Goal: Book appointment/travel/reservation

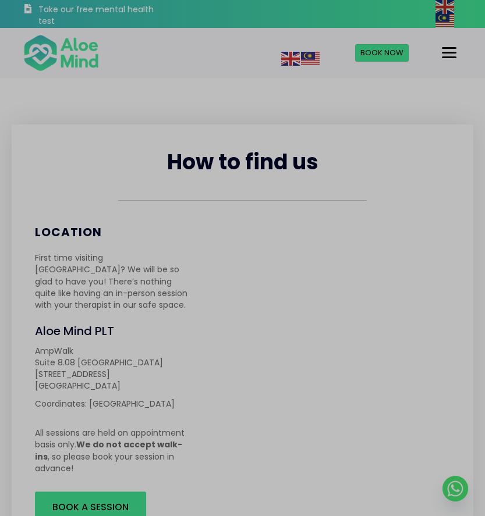
scroll to position [233, 0]
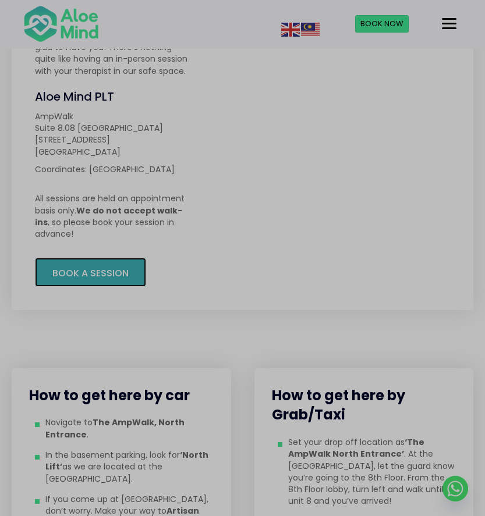
click at [112, 266] on span "Book A Session" at bounding box center [90, 272] width 76 height 13
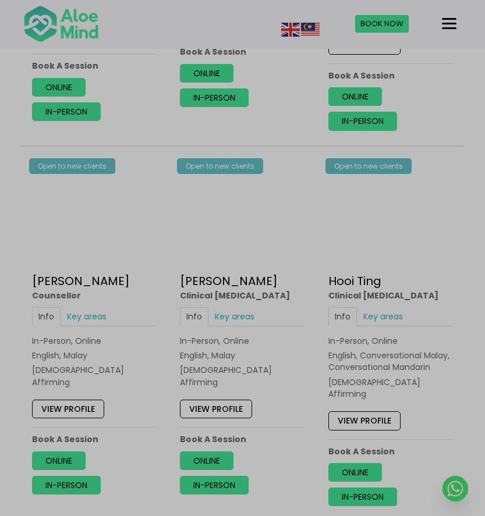
scroll to position [1687, 0]
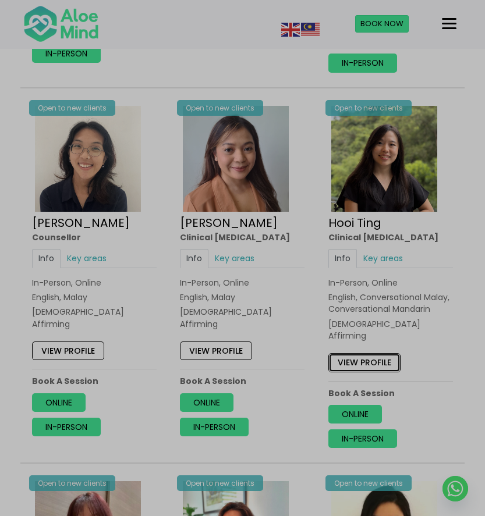
click at [378, 353] on link "View profile" at bounding box center [364, 362] width 72 height 19
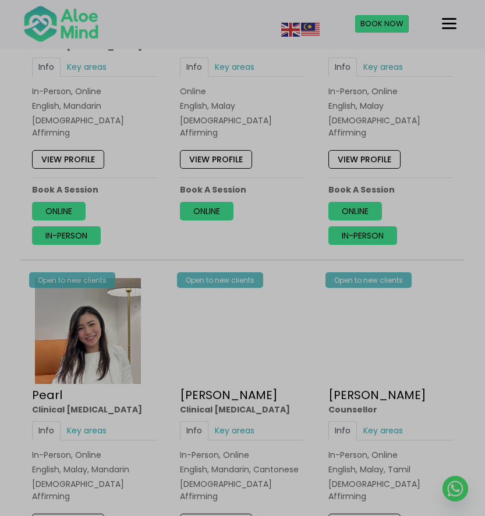
scroll to position [2734, 0]
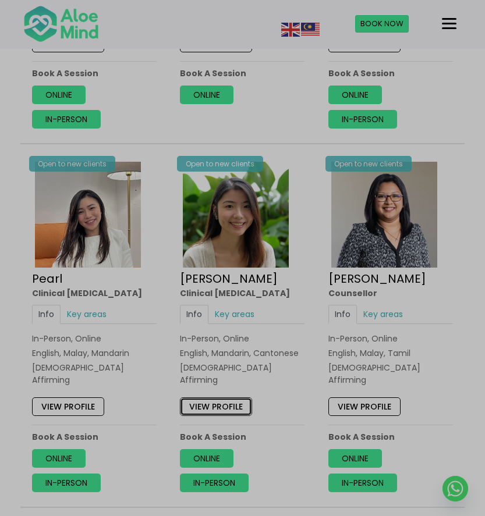
click at [222, 397] on link "View profile" at bounding box center [216, 406] width 72 height 19
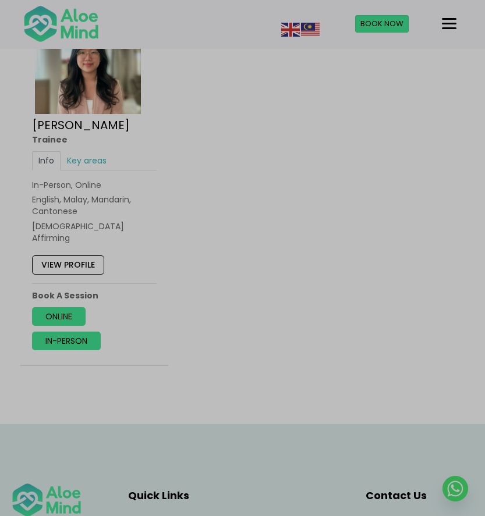
scroll to position [4537, 0]
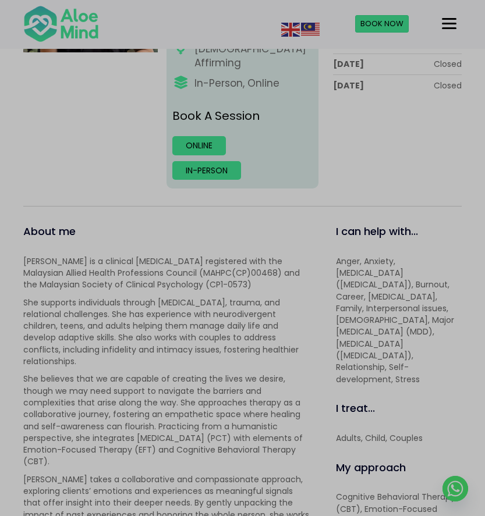
scroll to position [349, 0]
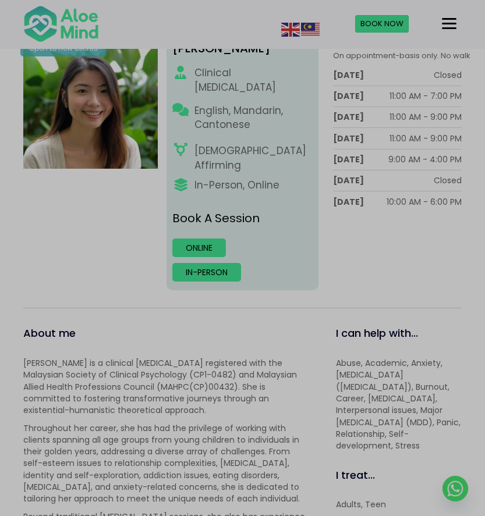
scroll to position [233, 0]
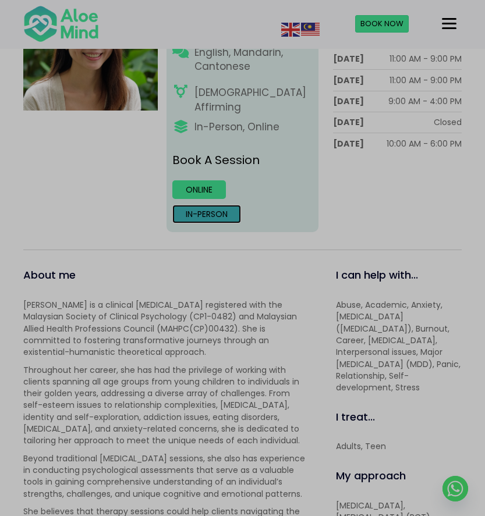
click at [223, 205] on link "In-person" at bounding box center [206, 214] width 69 height 19
click at [200, 180] on link "Online" at bounding box center [199, 189] width 54 height 19
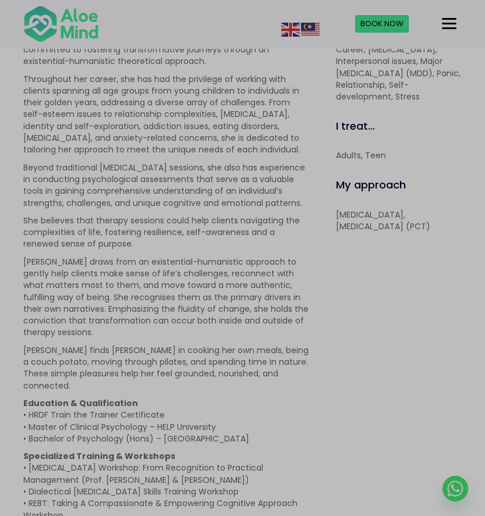
scroll to position [465, 0]
